Goal: Information Seeking & Learning: Learn about a topic

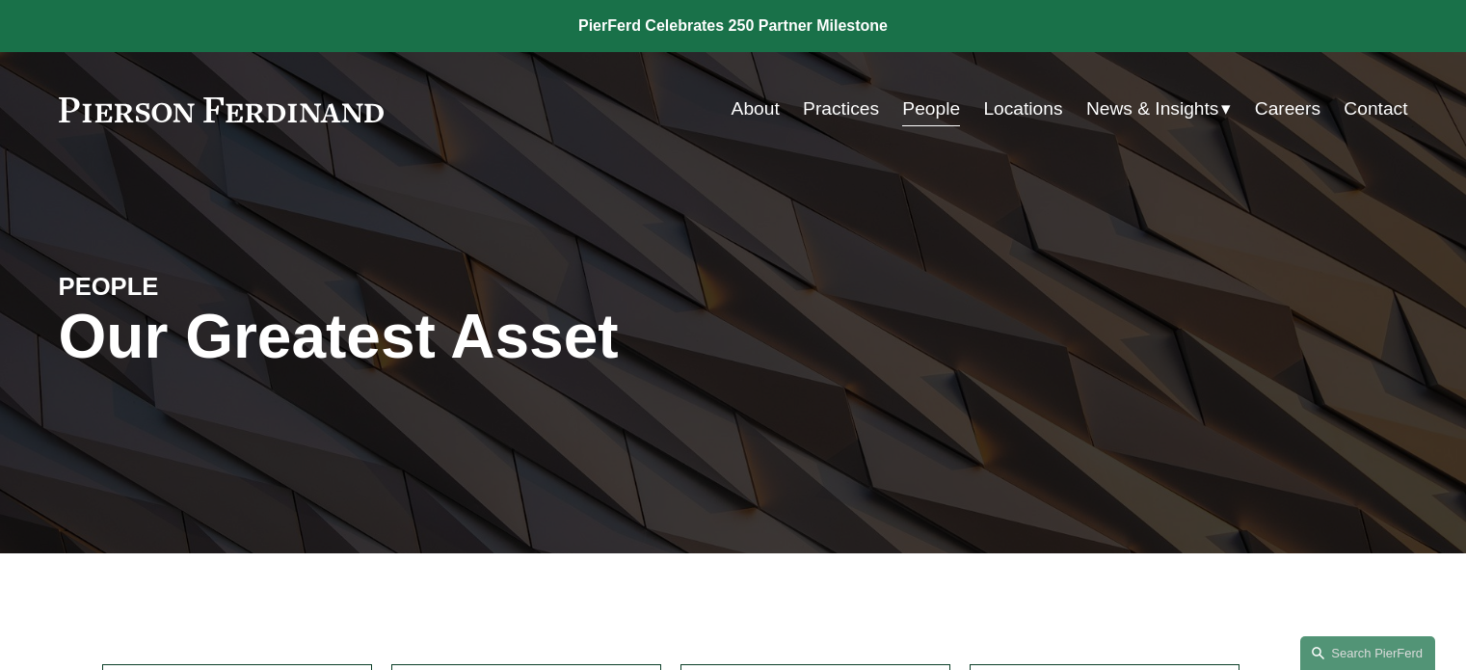
scroll to position [586, 0]
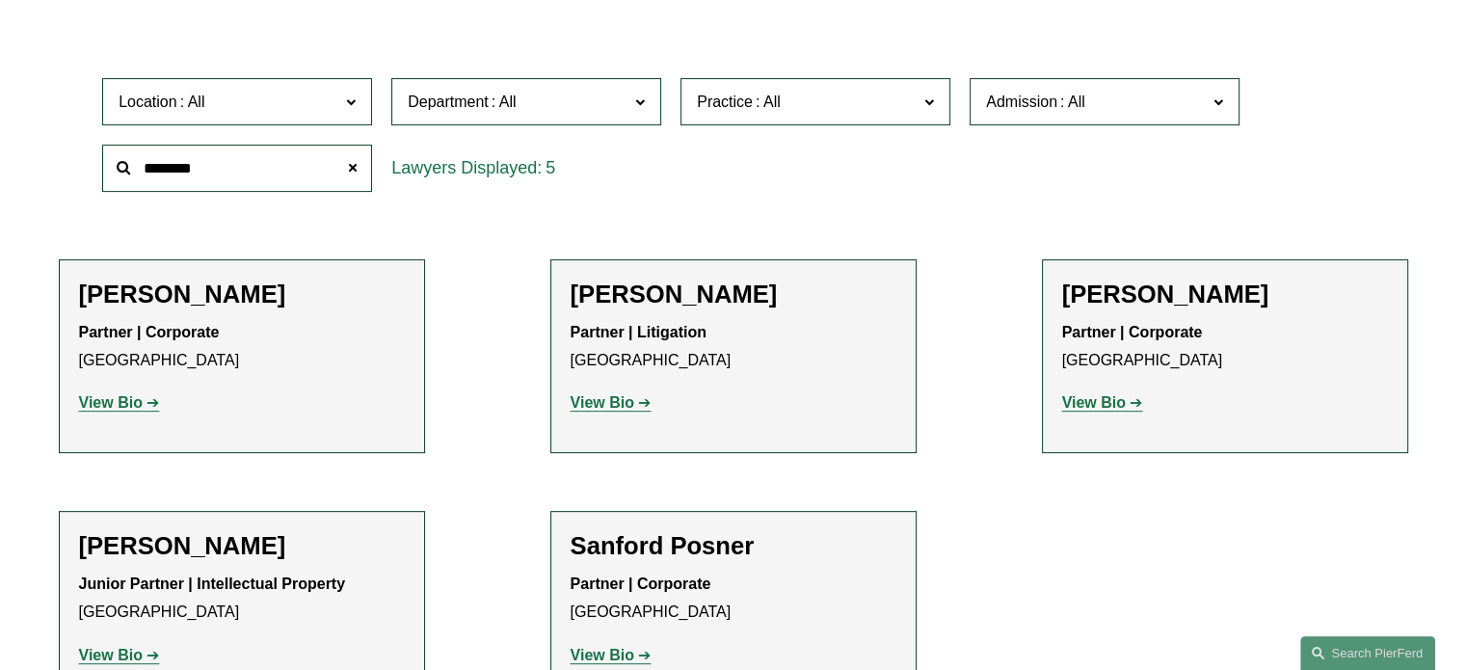
drag, startPoint x: 250, startPoint y: 169, endPoint x: 46, endPoint y: 165, distance: 203.4
click at [46, 165] on ul "Filter Location All [GEOGRAPHIC_DATA] [GEOGRAPHIC_DATA] [GEOGRAPHIC_DATA] [GEOG…" at bounding box center [732, 358] width 1437 height 694
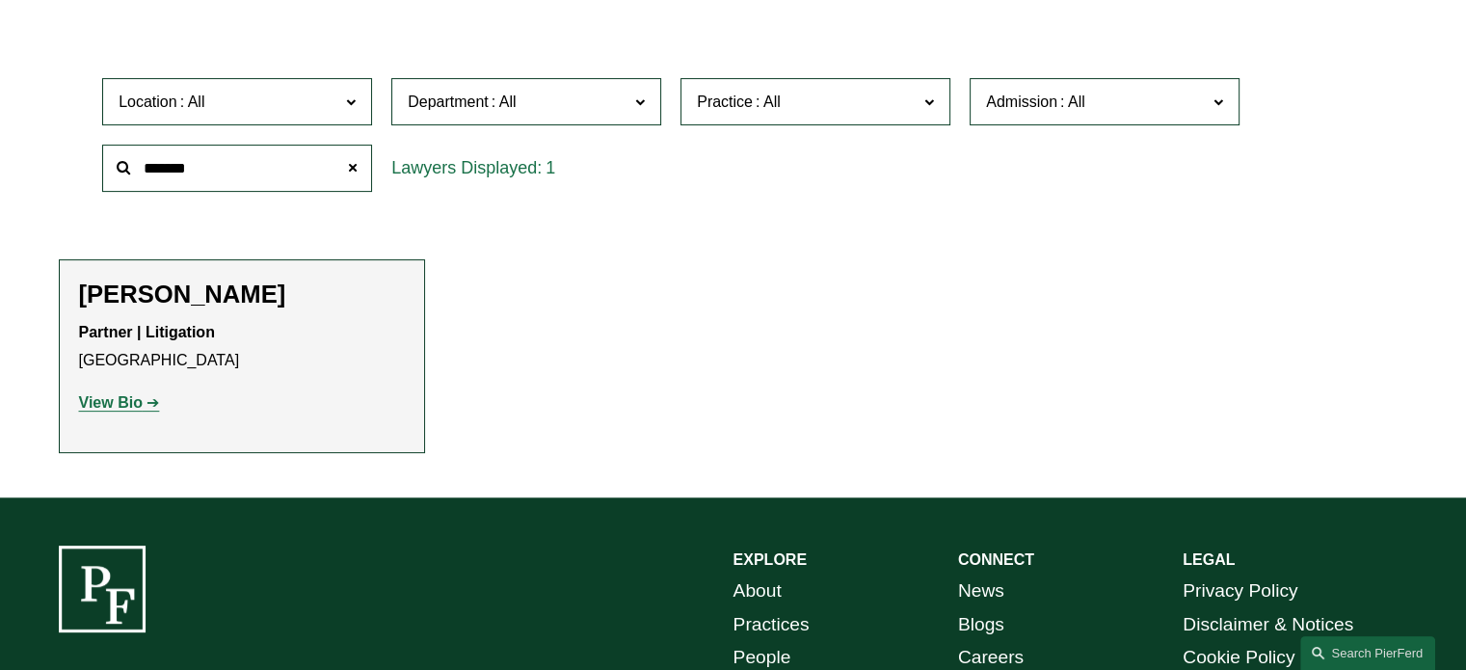
click at [127, 396] on strong "View Bio" at bounding box center [111, 402] width 64 height 16
click at [127, 398] on strong "View Bio" at bounding box center [111, 402] width 64 height 16
drag, startPoint x: 234, startPoint y: 166, endPoint x: 78, endPoint y: 161, distance: 156.2
click at [78, 161] on div "Location All [GEOGRAPHIC_DATA] [GEOGRAPHIC_DATA] [GEOGRAPHIC_DATA] [GEOGRAPHIC_…" at bounding box center [733, 134] width 1349 height 132
click at [113, 398] on strong "View Bio" at bounding box center [111, 402] width 64 height 16
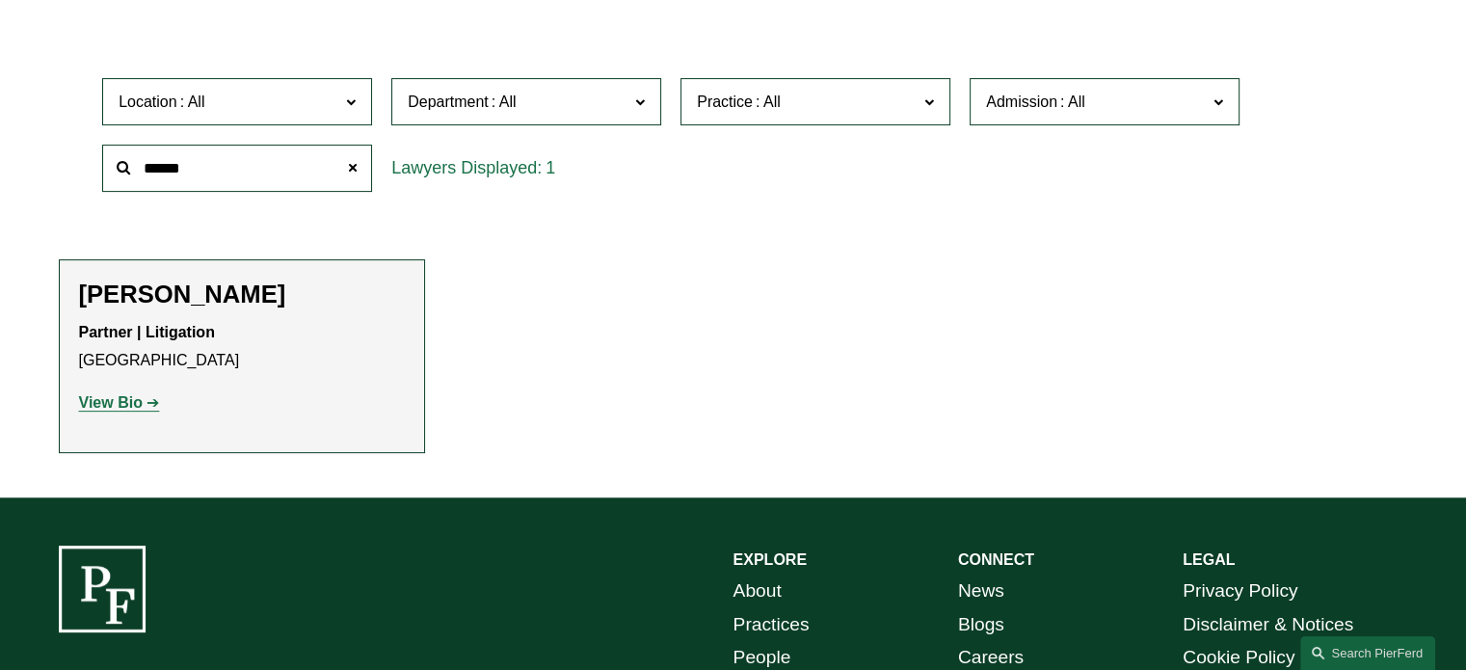
drag, startPoint x: 51, startPoint y: 145, endPoint x: 19, endPoint y: 145, distance: 31.8
click at [19, 145] on ul "Filter Location All [GEOGRAPHIC_DATA] [GEOGRAPHIC_DATA] [GEOGRAPHIC_DATA] [GEOG…" at bounding box center [732, 232] width 1437 height 442
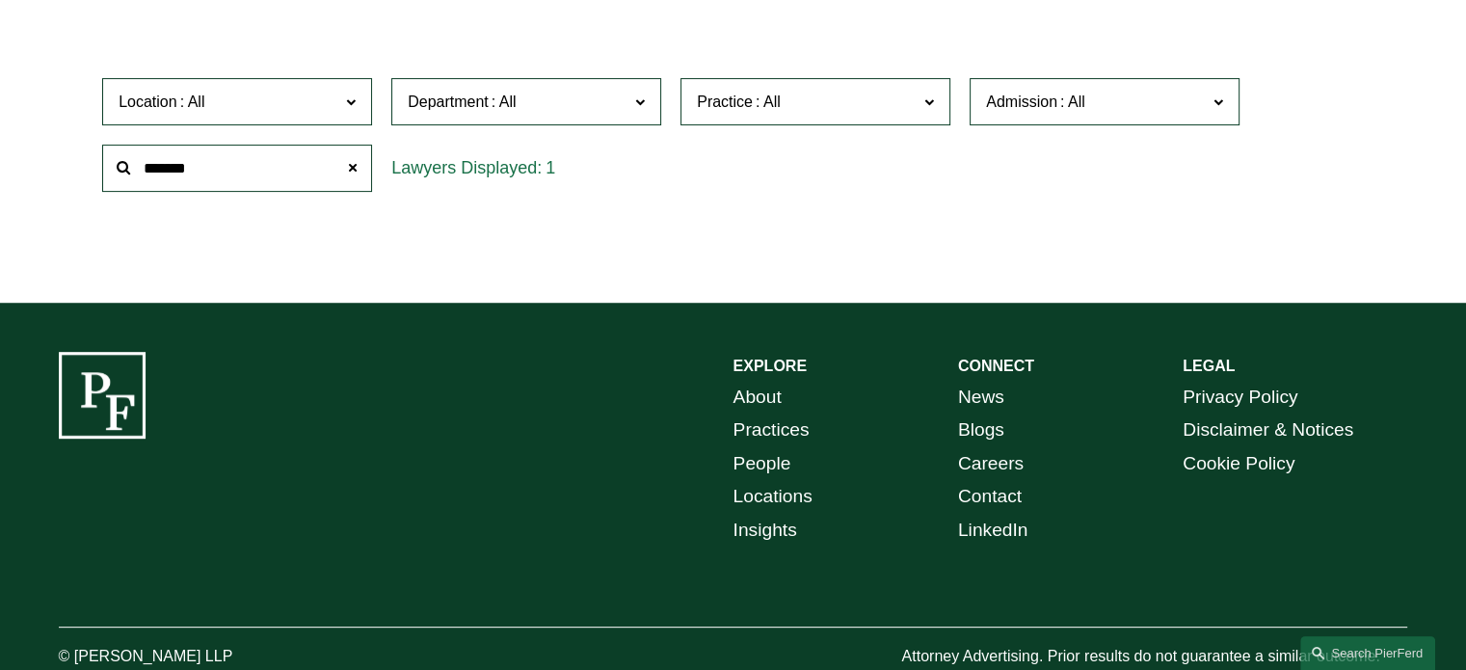
type input "*******"
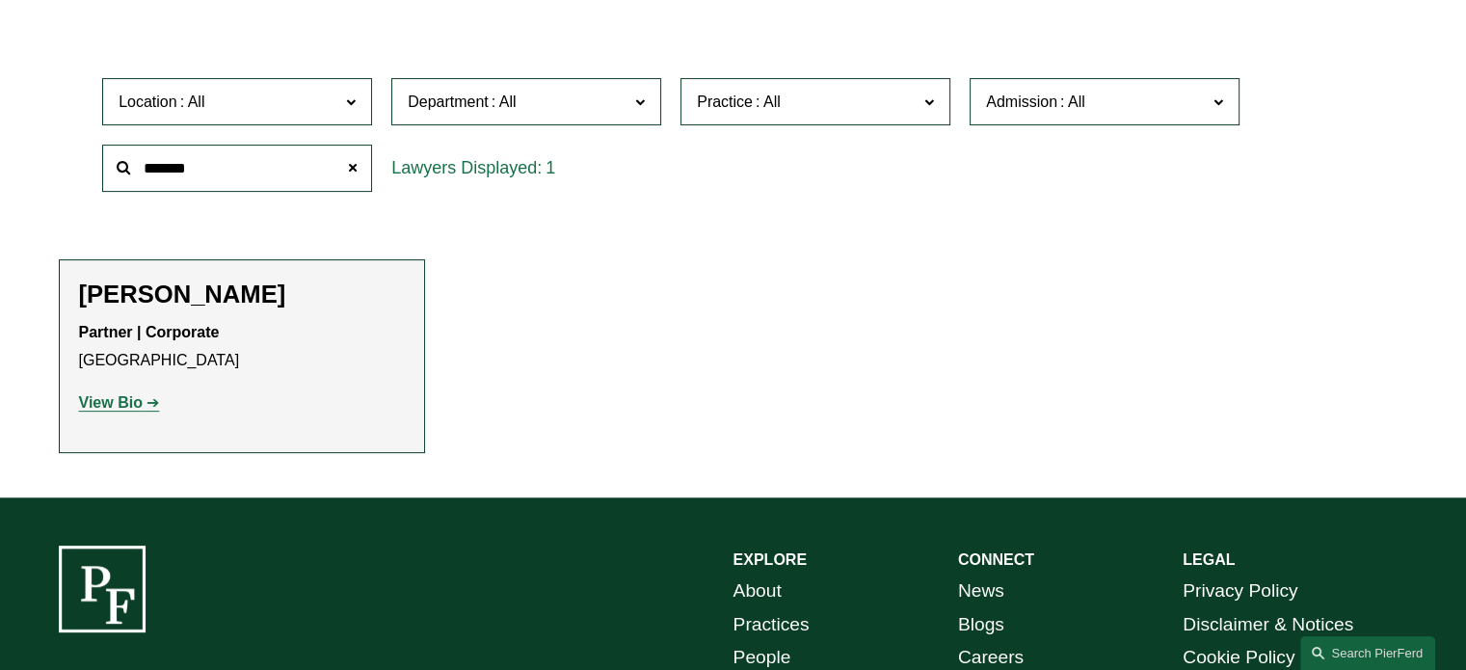
click at [128, 408] on strong "View Bio" at bounding box center [111, 402] width 64 height 16
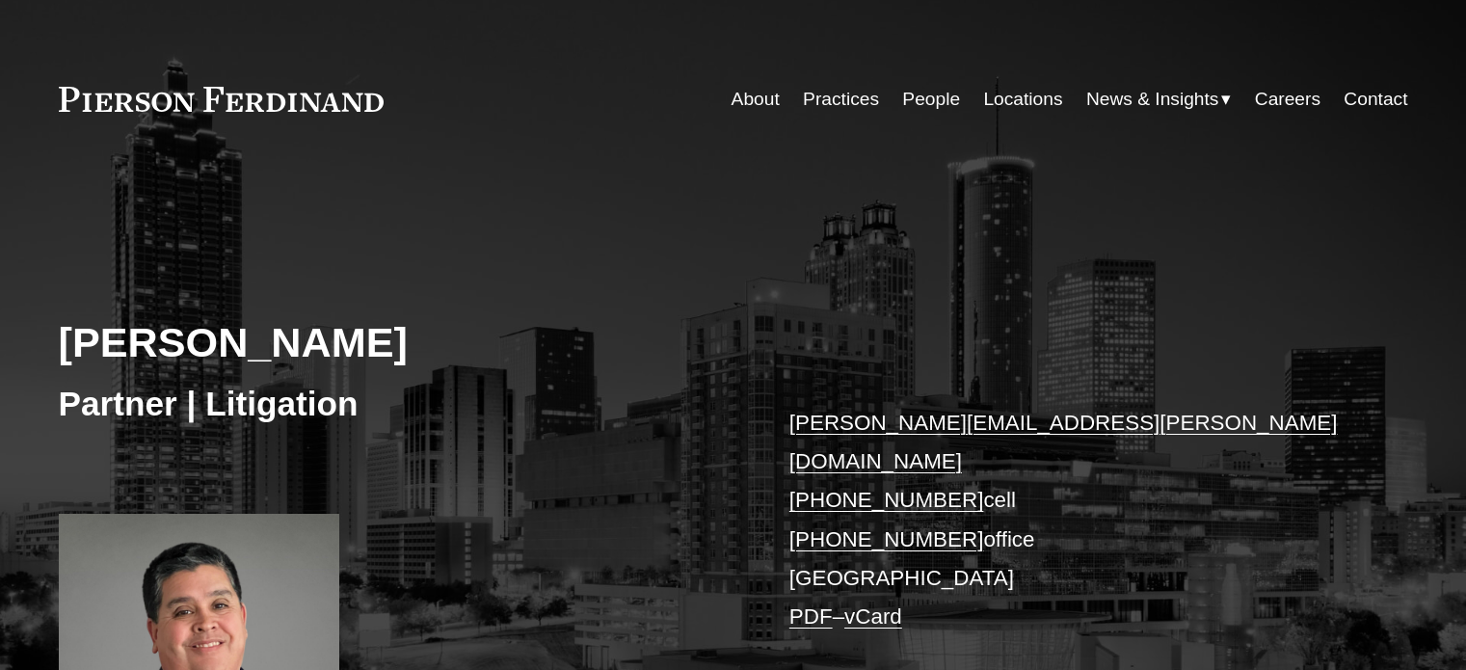
scroll to position [586, 0]
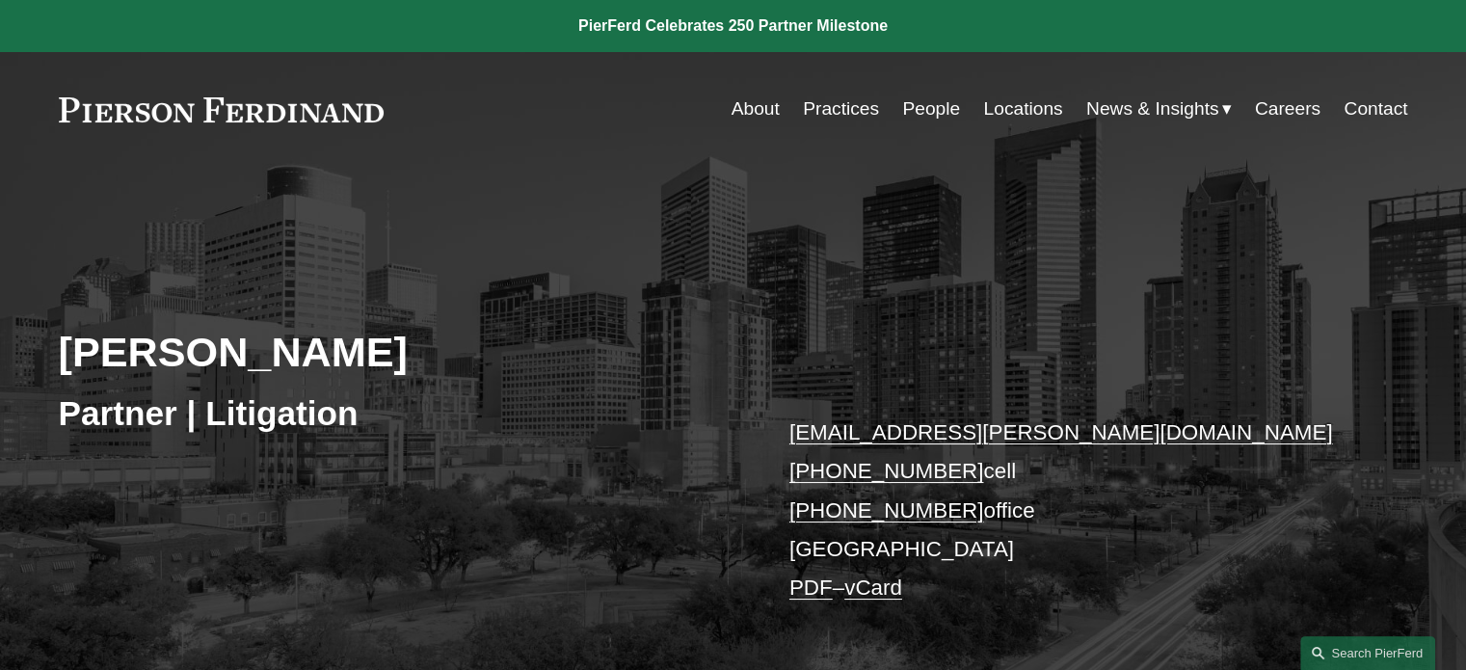
scroll to position [586, 0]
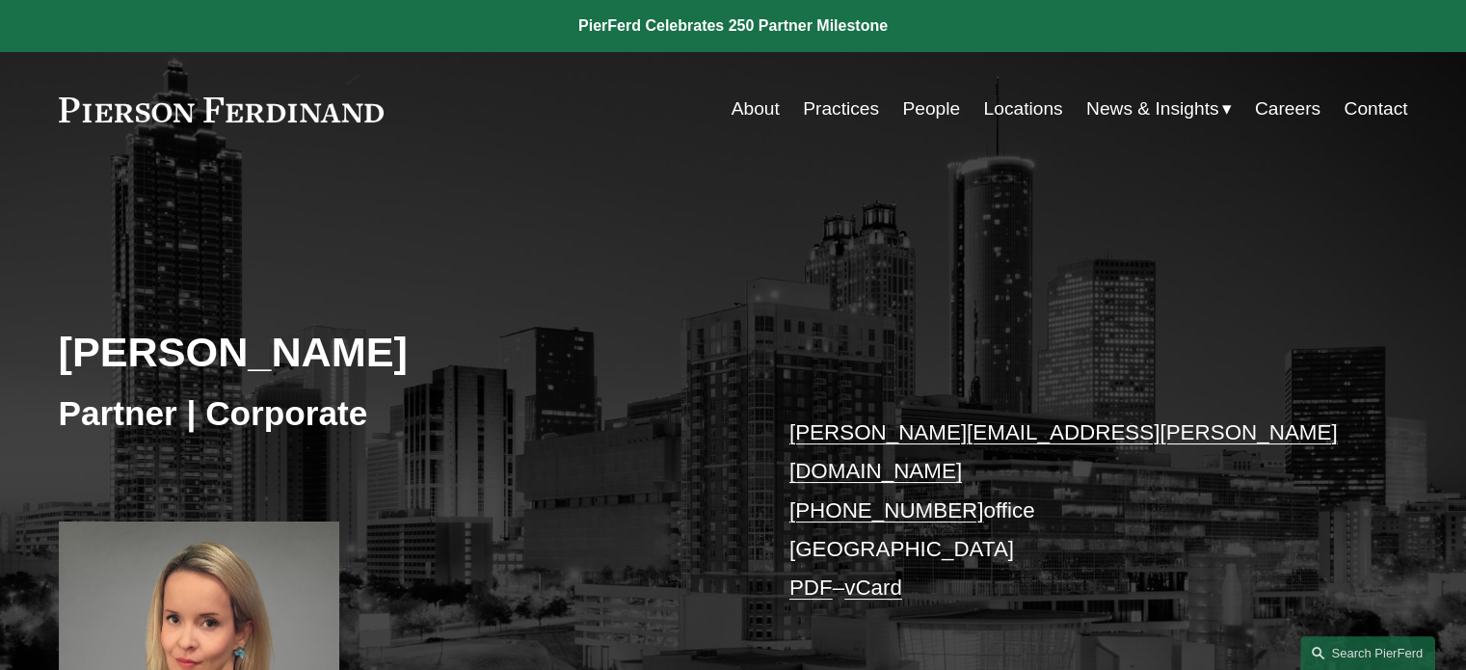
click at [834, 411] on div "Ellenor Stone Partner | Corporate ellenor.stone@pierferd.com +1.404.618.3242 of…" at bounding box center [733, 496] width 1466 height 572
click at [1464, 549] on div "Ellenor Stone Partner | Corporate ellenor.stone@pierferd.com +1.404.618.3242 of…" at bounding box center [733, 496] width 1466 height 572
